Goal: Information Seeking & Learning: Learn about a topic

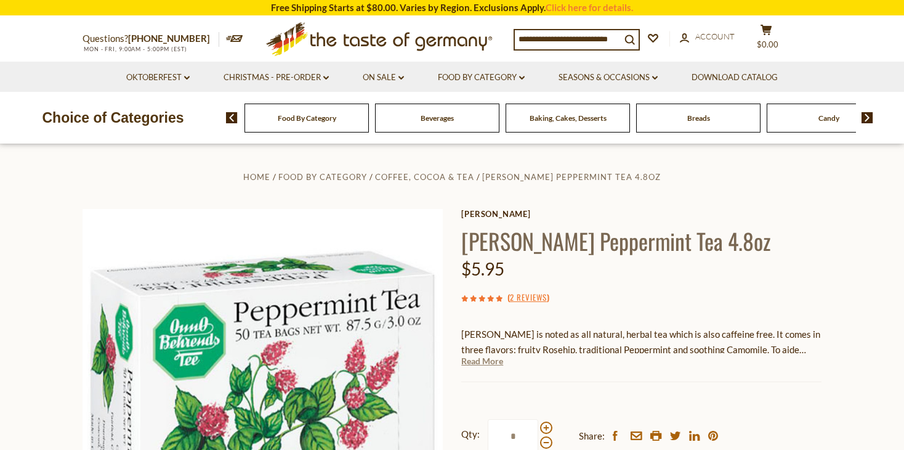
click at [493, 362] on link "Read More" at bounding box center [482, 361] width 42 height 12
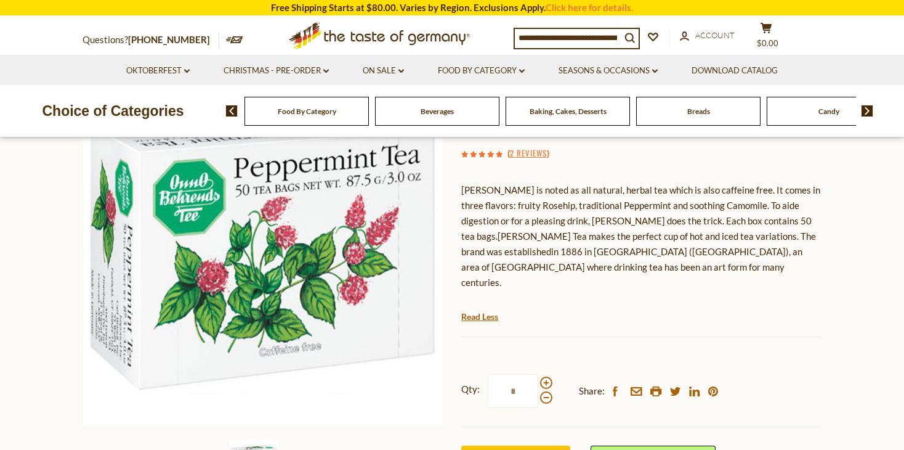
scroll to position [123, 0]
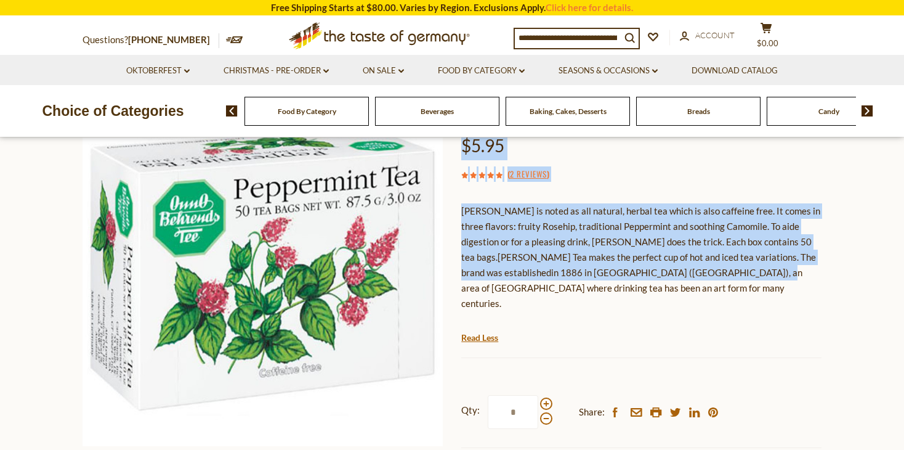
drag, startPoint x: 458, startPoint y: 211, endPoint x: 716, endPoint y: 277, distance: 266.9
click at [716, 277] on div "Home Food By Category Coffee, Cocoa & Tea Onno Behrends Peppermint Tea 4.8oz On…" at bounding box center [452, 287] width 758 height 482
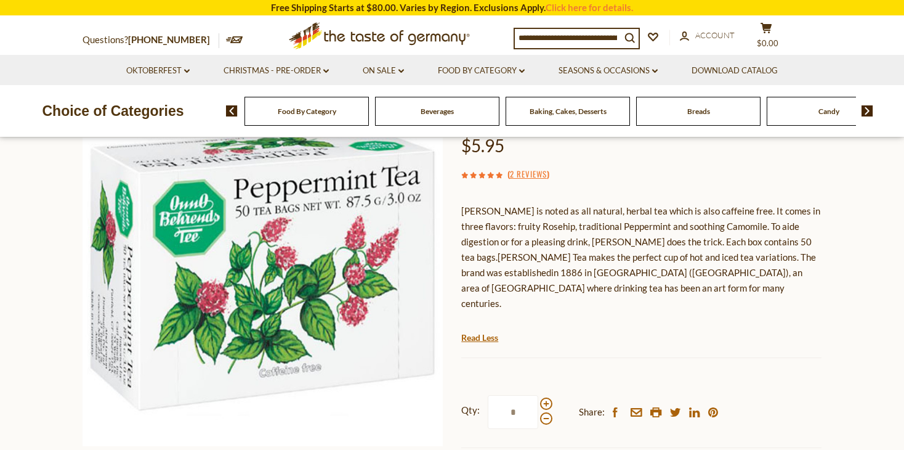
click at [698, 304] on div "[PERSON_NAME] is noted as all natural, herbal tea which is also caffeine free. …" at bounding box center [641, 261] width 360 height 135
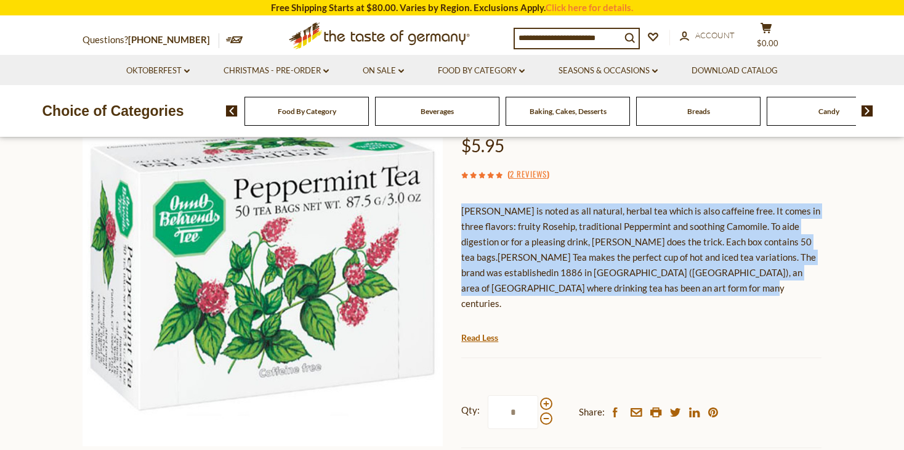
drag, startPoint x: 681, startPoint y: 286, endPoint x: 463, endPoint y: 216, distance: 229.2
click at [463, 216] on p "[PERSON_NAME] is noted as all natural, herbal tea which is also caffeine free. …" at bounding box center [641, 257] width 360 height 108
copy p "[PERSON_NAME] is noted as all natural, herbal tea which is also caffeine free. …"
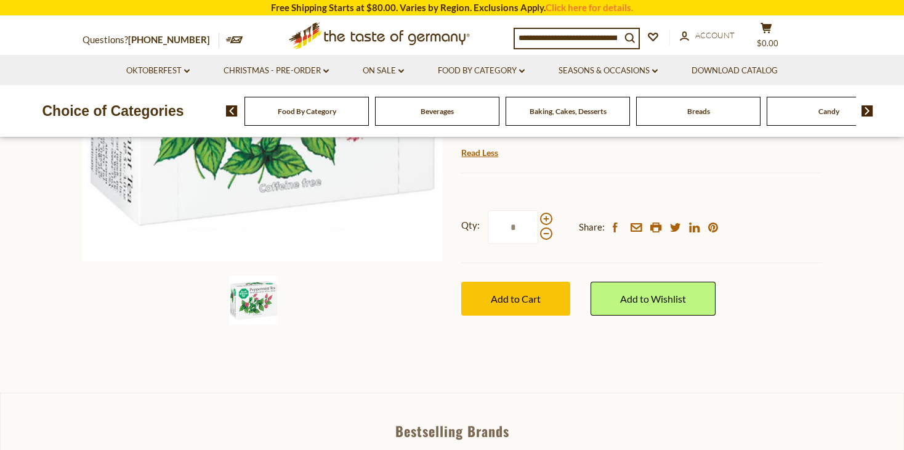
scroll to position [185, 0]
